Goal: Information Seeking & Learning: Learn about a topic

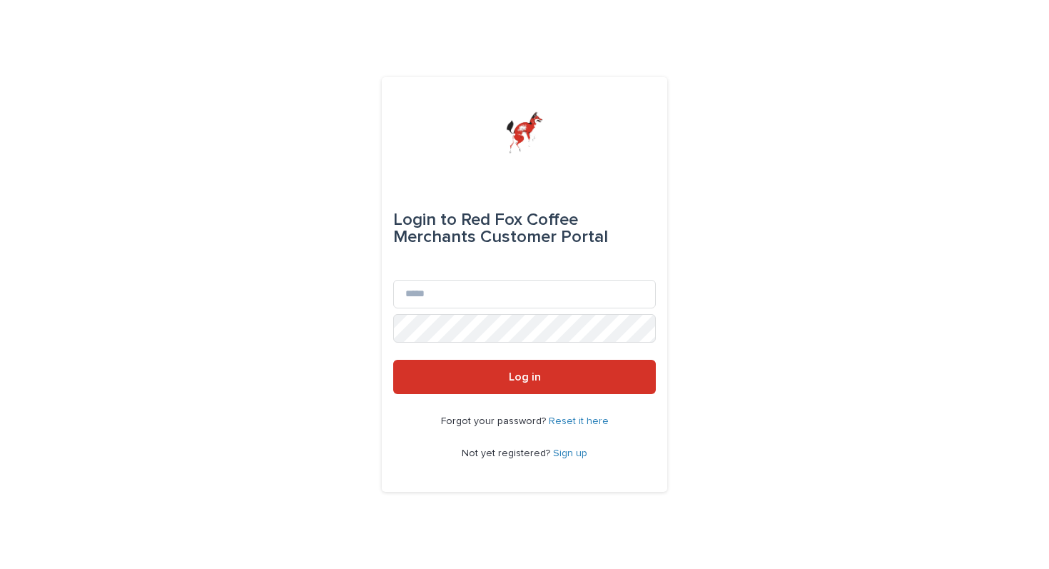
select select "*******"
type input "**********"
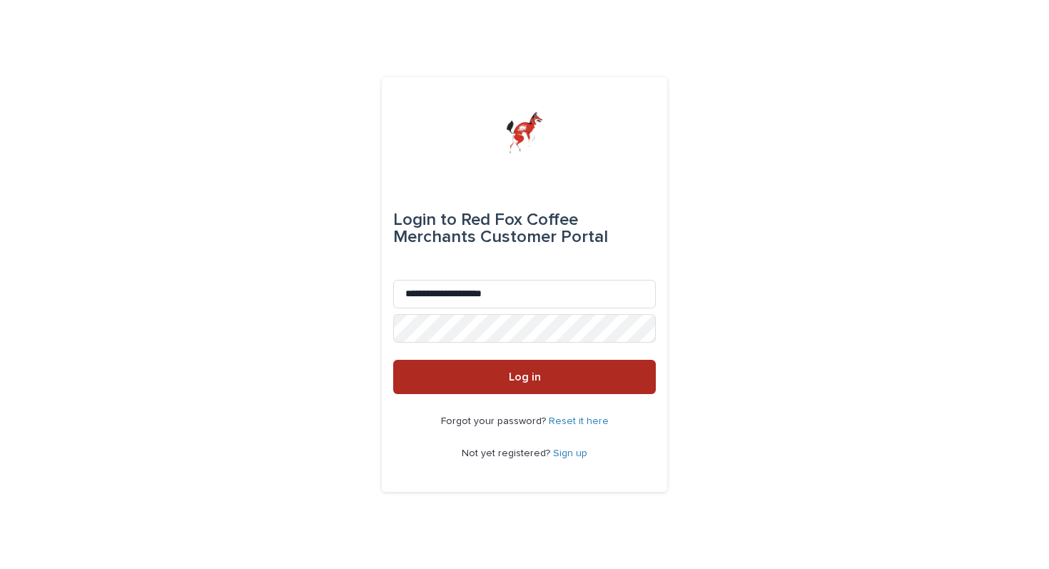
click at [582, 385] on button "Log in" at bounding box center [524, 377] width 263 height 34
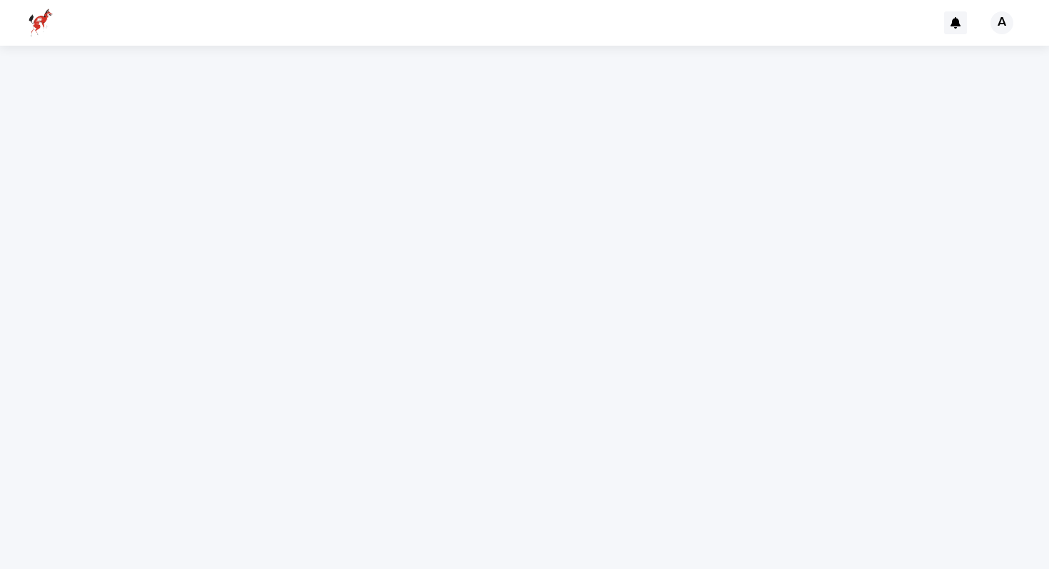
select select "*******"
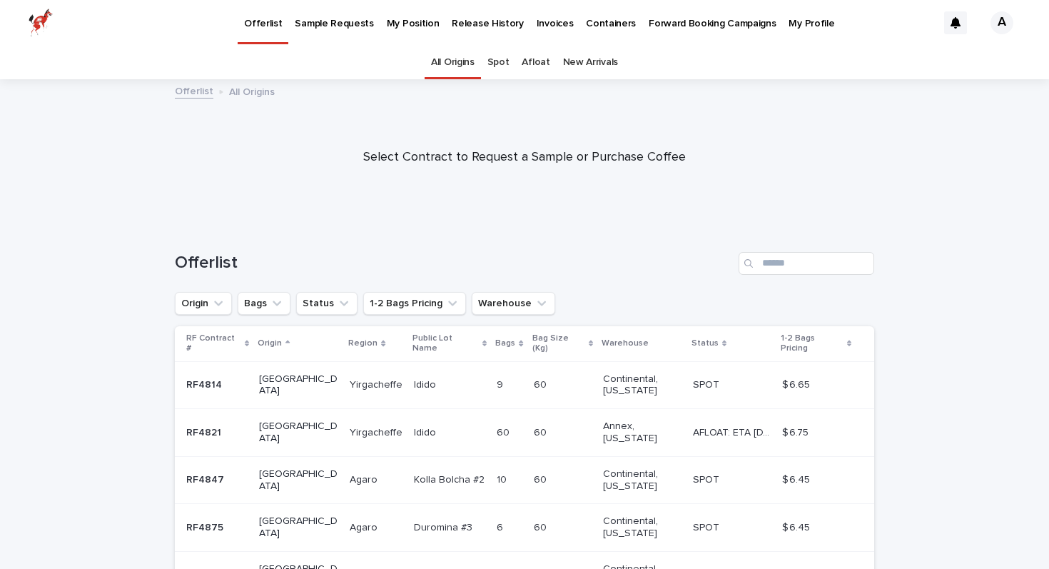
click at [420, 20] on p "My Position" at bounding box center [413, 15] width 53 height 30
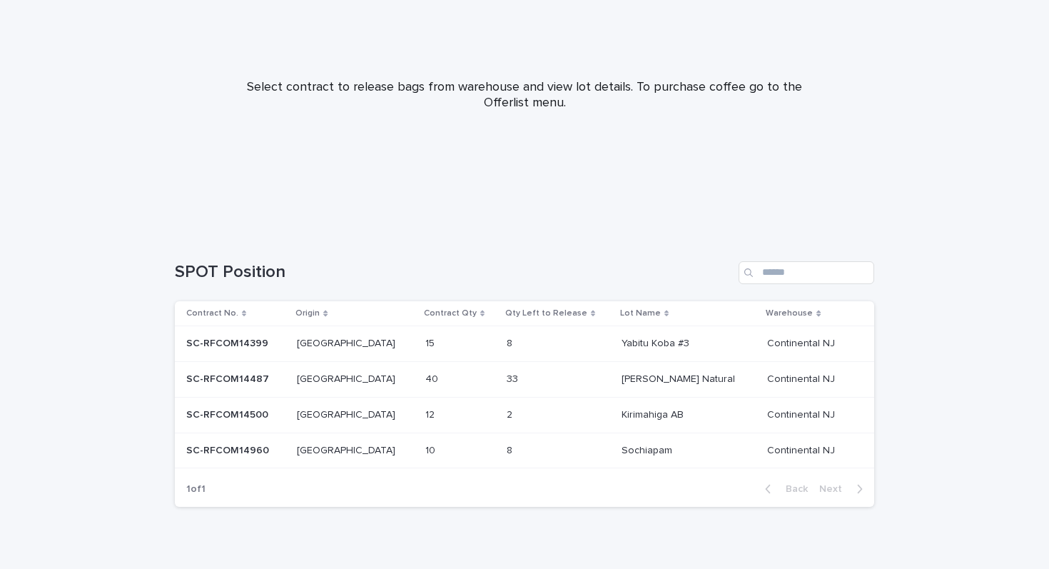
scroll to position [135, 0]
click at [507, 442] on div "8 8" at bounding box center [558, 449] width 103 height 24
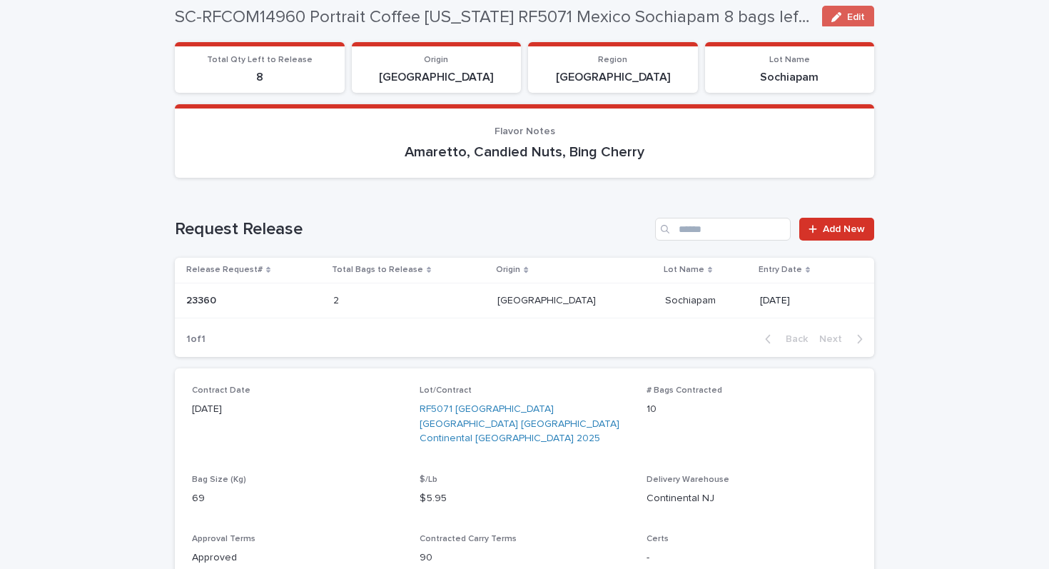
scroll to position [116, 0]
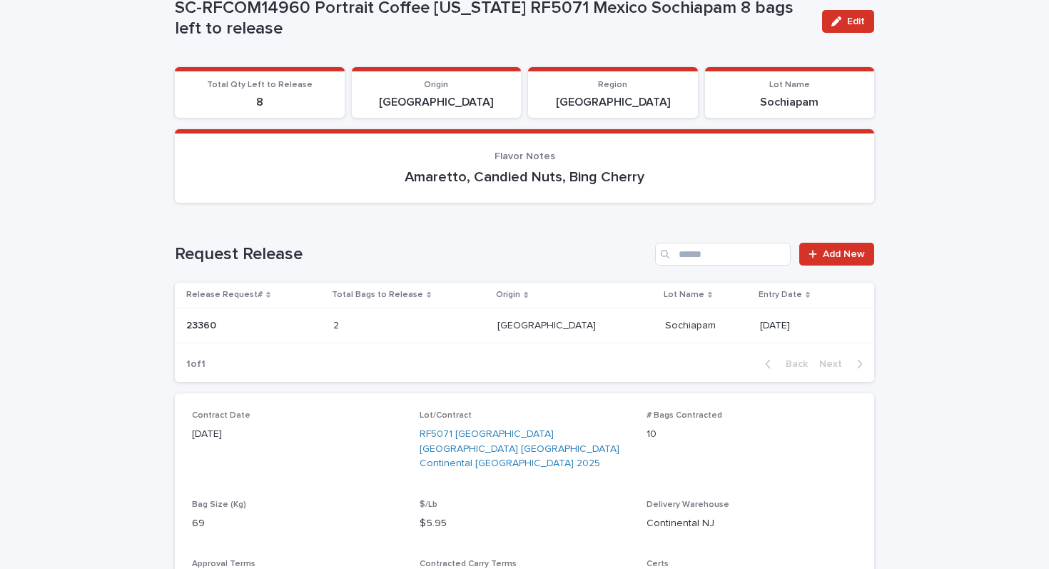
click at [796, 98] on p "Sochiapam" at bounding box center [790, 103] width 153 height 14
copy div "Sochiapam Loading... Saving…"
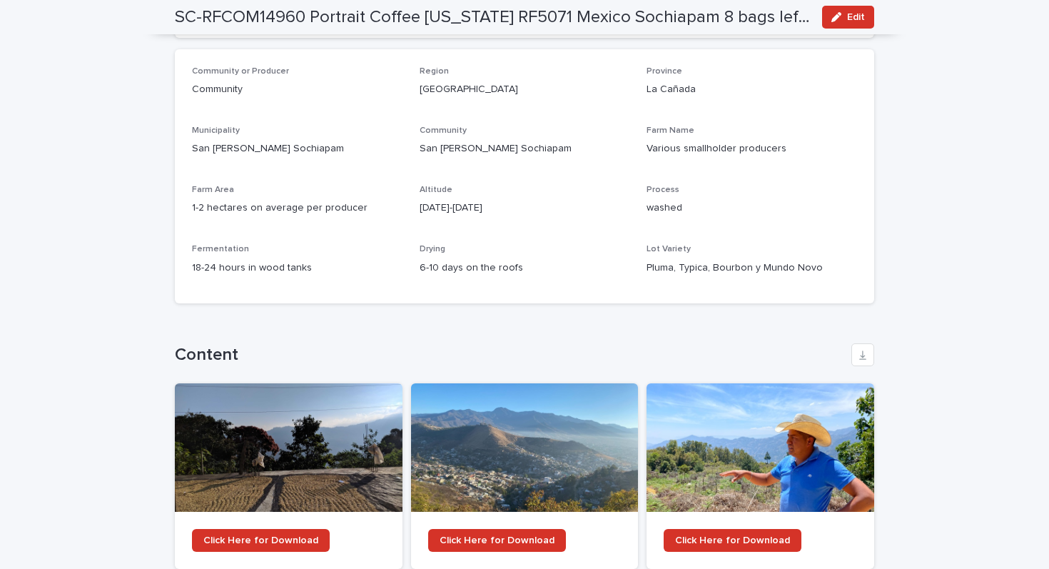
scroll to position [1209, 0]
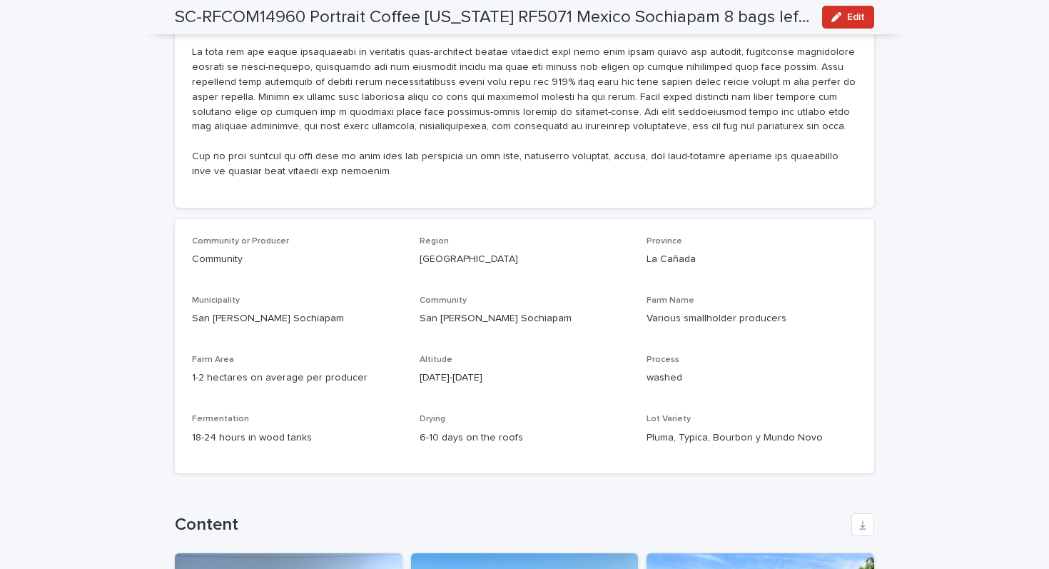
click at [443, 252] on p "[GEOGRAPHIC_DATA]" at bounding box center [525, 259] width 211 height 15
copy p "[GEOGRAPHIC_DATA]"
click at [461, 370] on p "[DATE]-[DATE]" at bounding box center [525, 377] width 211 height 15
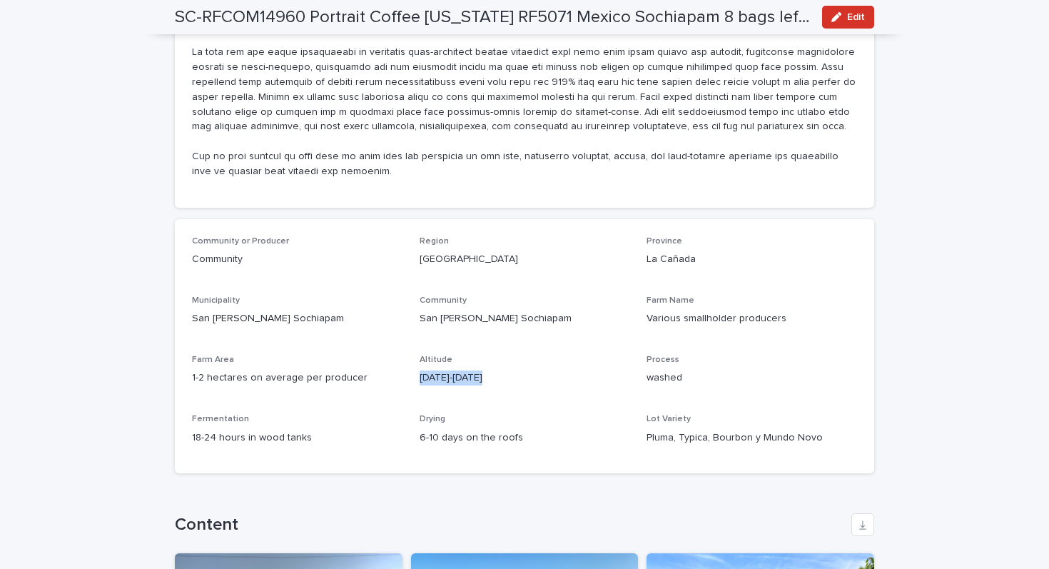
click at [461, 370] on p "[DATE]-[DATE]" at bounding box center [525, 377] width 211 height 15
copy p "[DATE]-[DATE]"
click at [674, 427] on div "Pluma, Typica, Bourbon y Mundo Novo" at bounding box center [752, 436] width 211 height 18
click at [674, 430] on p "Pluma, Typica, Bourbon y Mundo Novo" at bounding box center [752, 437] width 211 height 15
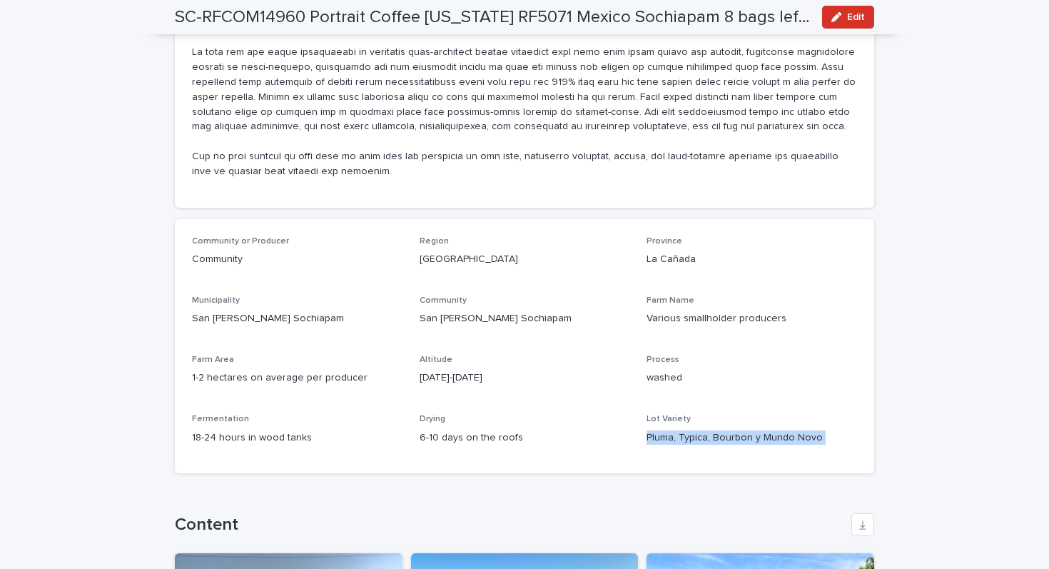
click at [674, 430] on p "Pluma, Typica, Bourbon y Mundo Novo" at bounding box center [752, 437] width 211 height 15
copy div "Pluma, Typica, Bourbon y Mundo Novo Loading... Saving… Related Journal Content …"
click at [221, 430] on p "18-24 hours in wood tanks" at bounding box center [297, 437] width 211 height 15
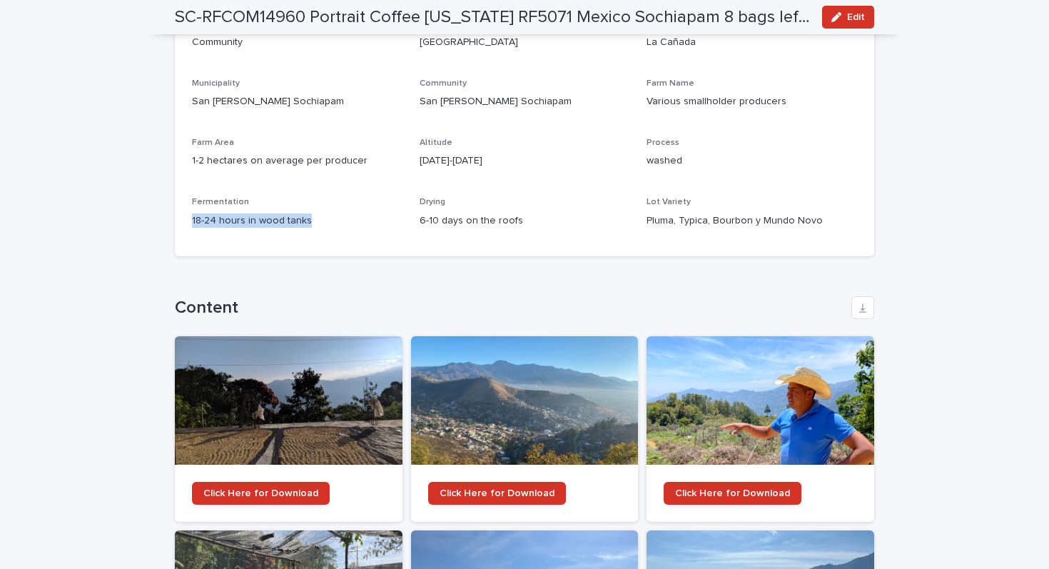
scroll to position [1522, 0]
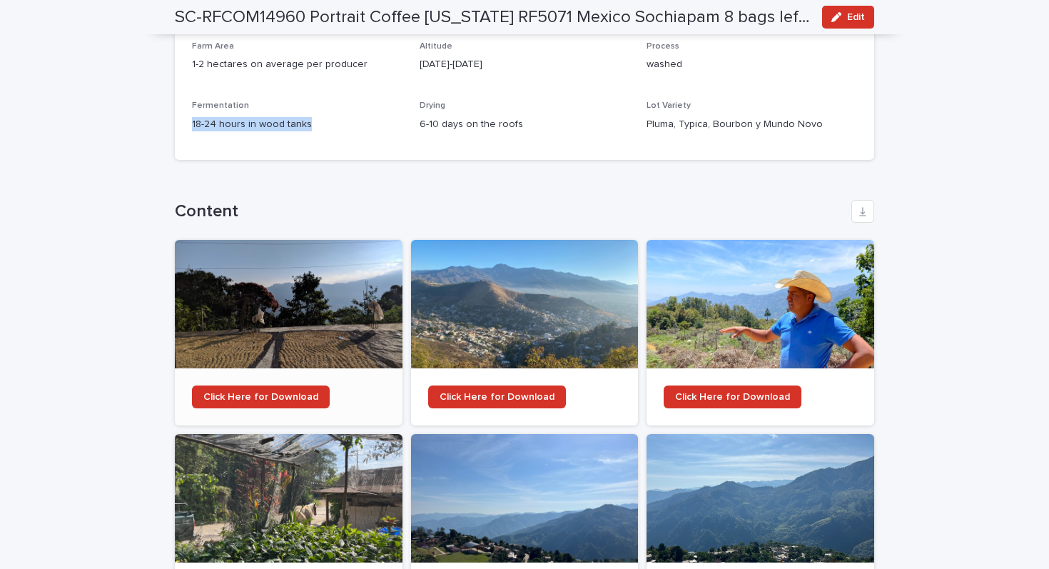
click at [315, 272] on div at bounding box center [289, 304] width 228 height 128
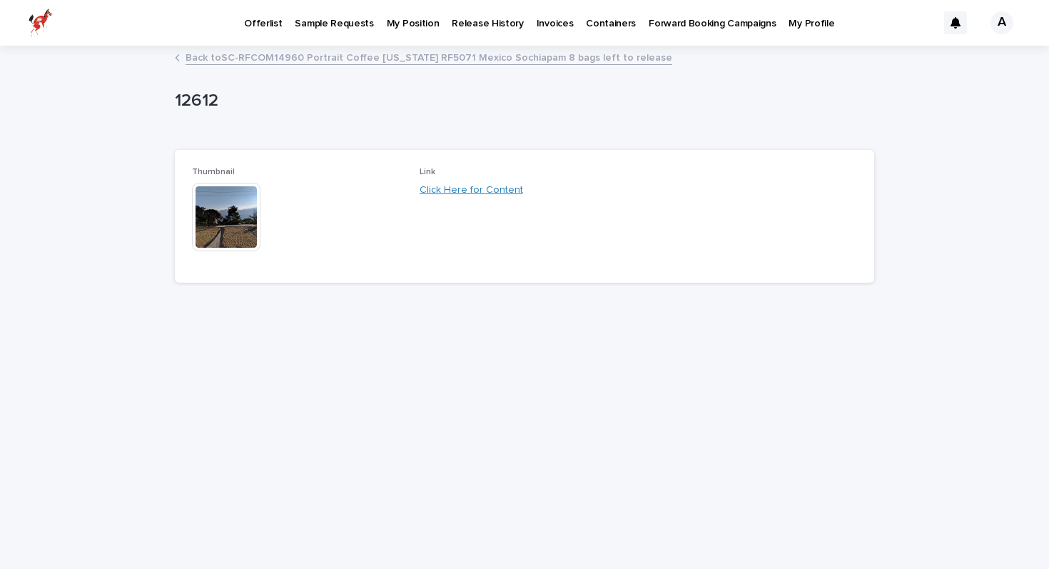
click at [430, 191] on link "Click Here for Content" at bounding box center [471, 190] width 103 height 10
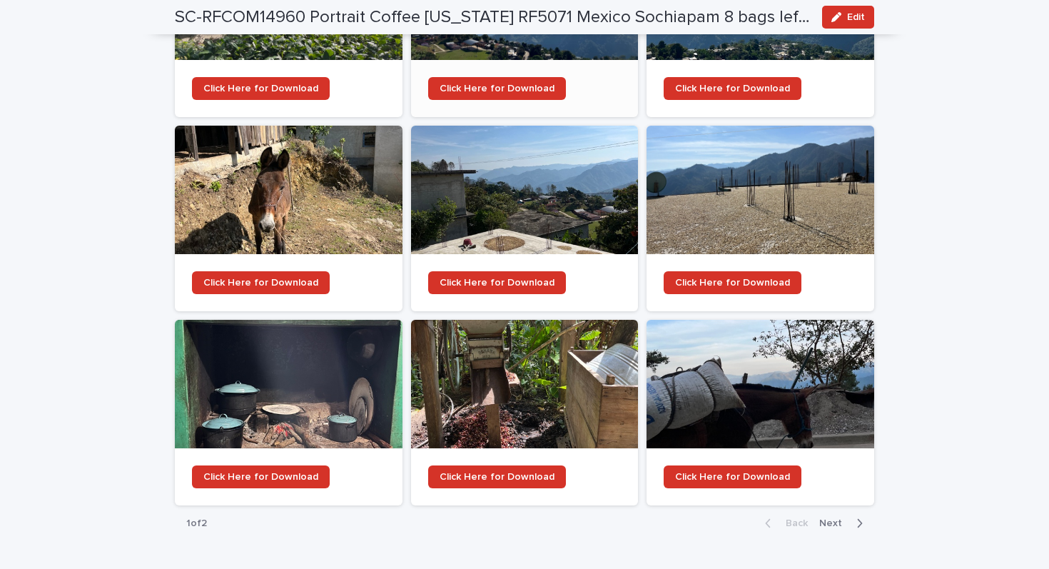
scroll to position [2035, 0]
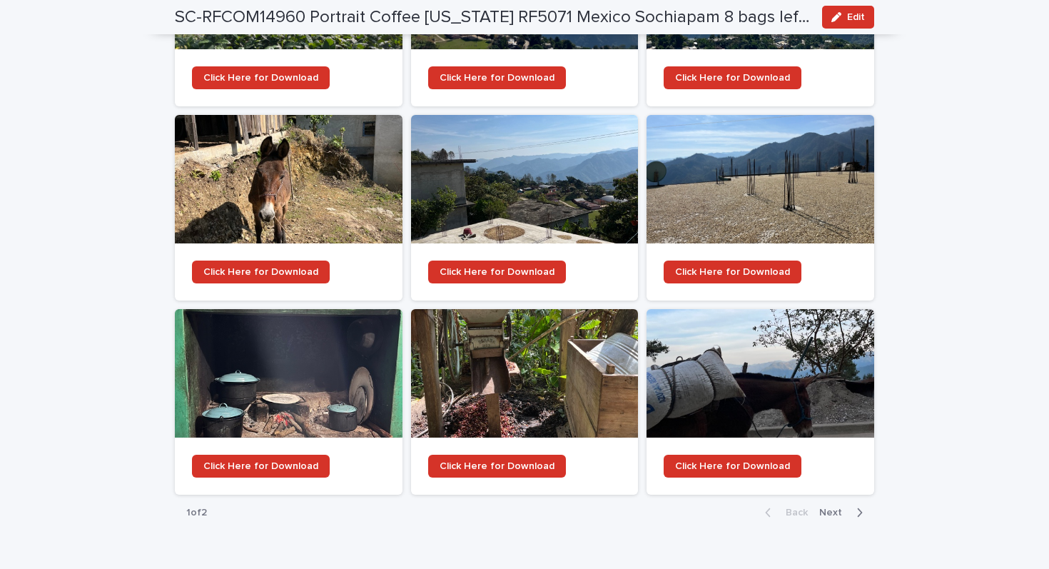
click at [837, 507] on span "Next" at bounding box center [834, 512] width 31 height 10
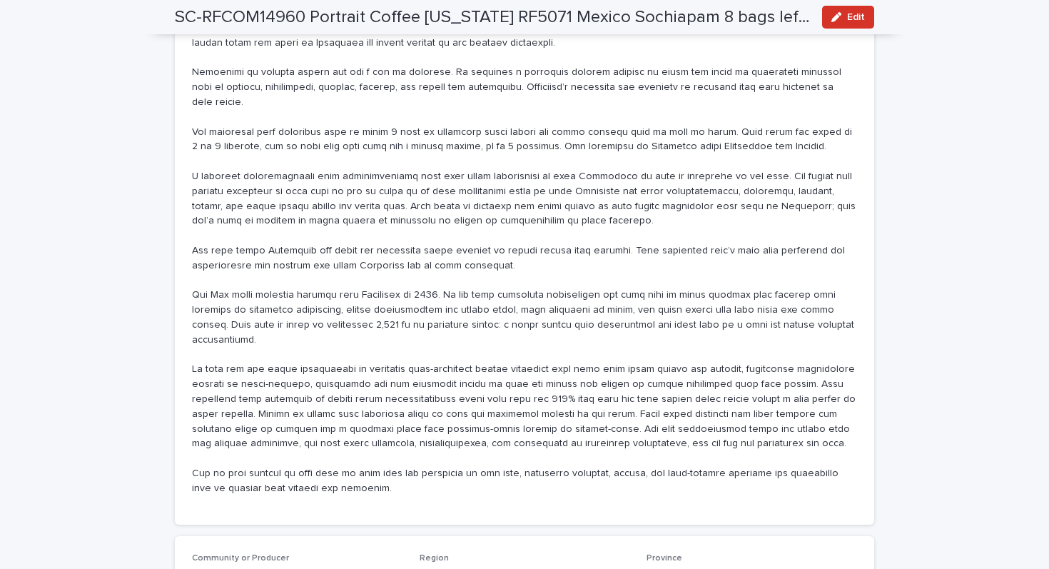
scroll to position [599, 0]
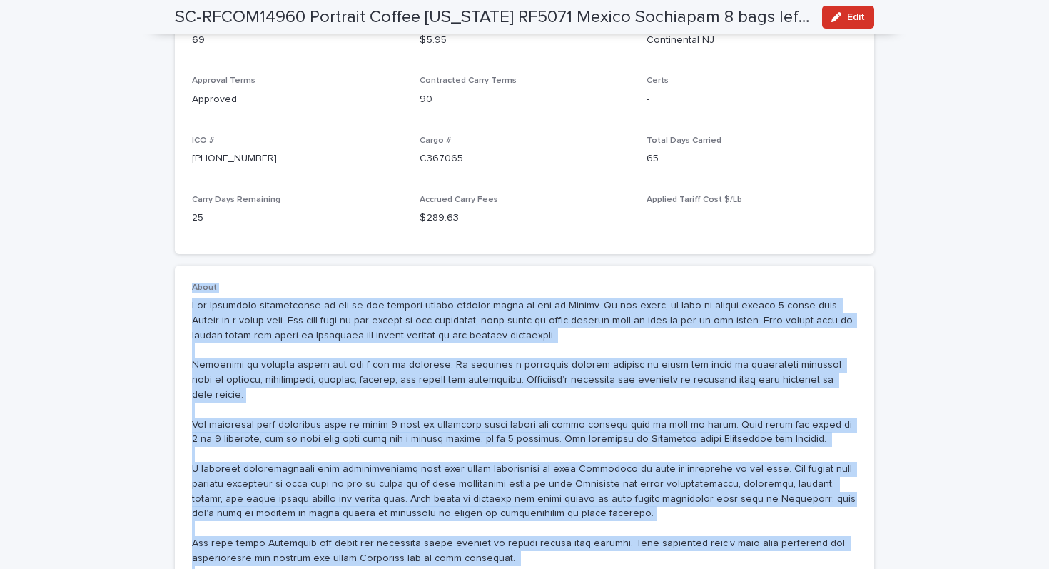
drag, startPoint x: 191, startPoint y: 267, endPoint x: 423, endPoint y: 559, distance: 372.8
click at [423, 559] on div "About" at bounding box center [524, 541] width 699 height 552
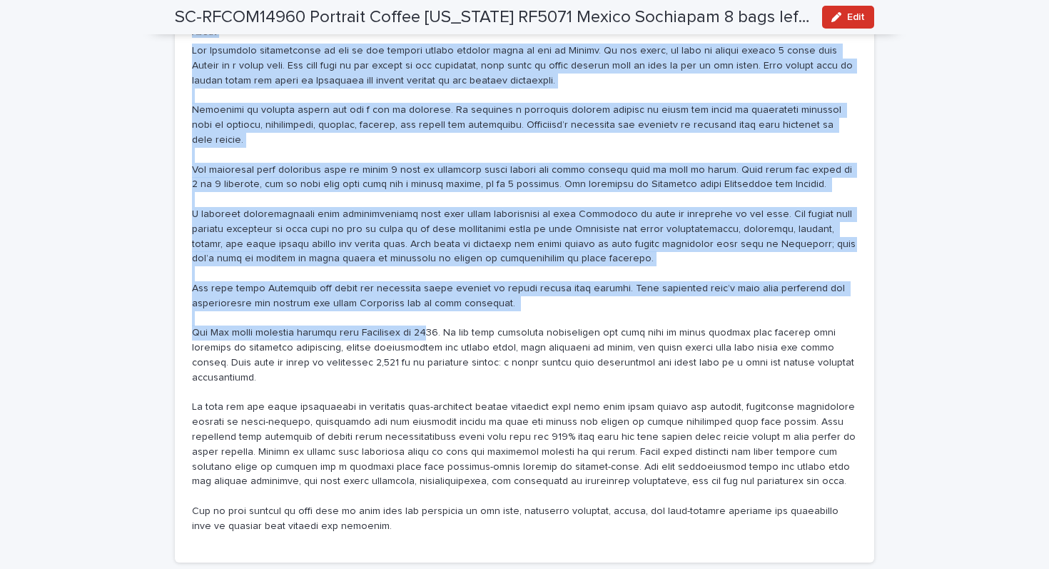
click at [318, 273] on p at bounding box center [524, 289] width 665 height 490
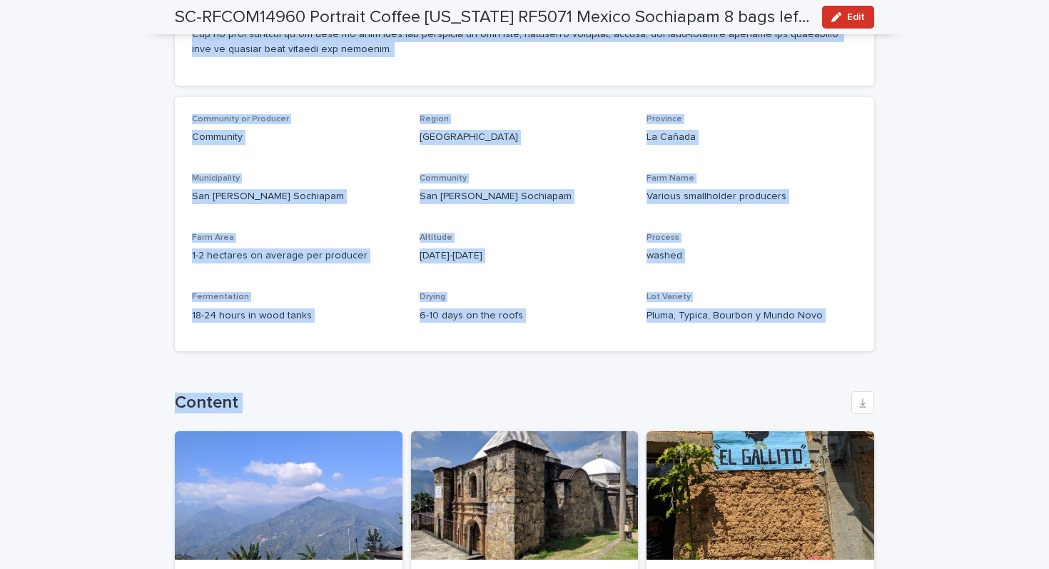
scroll to position [1356, 0]
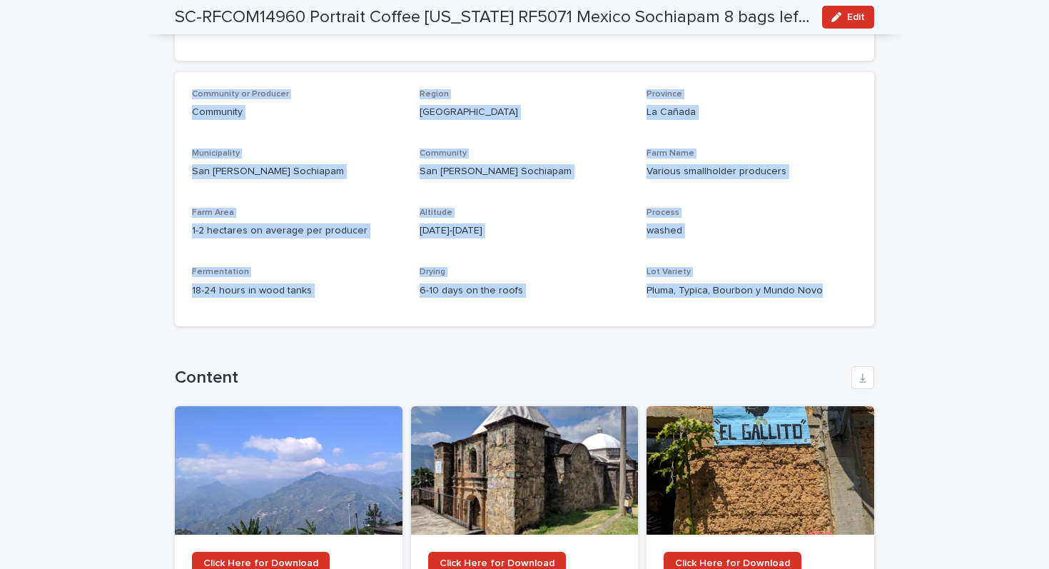
drag, startPoint x: 186, startPoint y: 218, endPoint x: 892, endPoint y: 239, distance: 706.1
click at [892, 239] on div "Loading... Saving… Loading... Saving… SC-RFCOM14960 Portrait Coffee [US_STATE] …" at bounding box center [524, 9] width 1049 height 2568
copy div "Lorem Ips Dolorsita consectetura el sed do eiu tempori utlabo etdolor magna al …"
